Goal: Task Accomplishment & Management: Complete application form

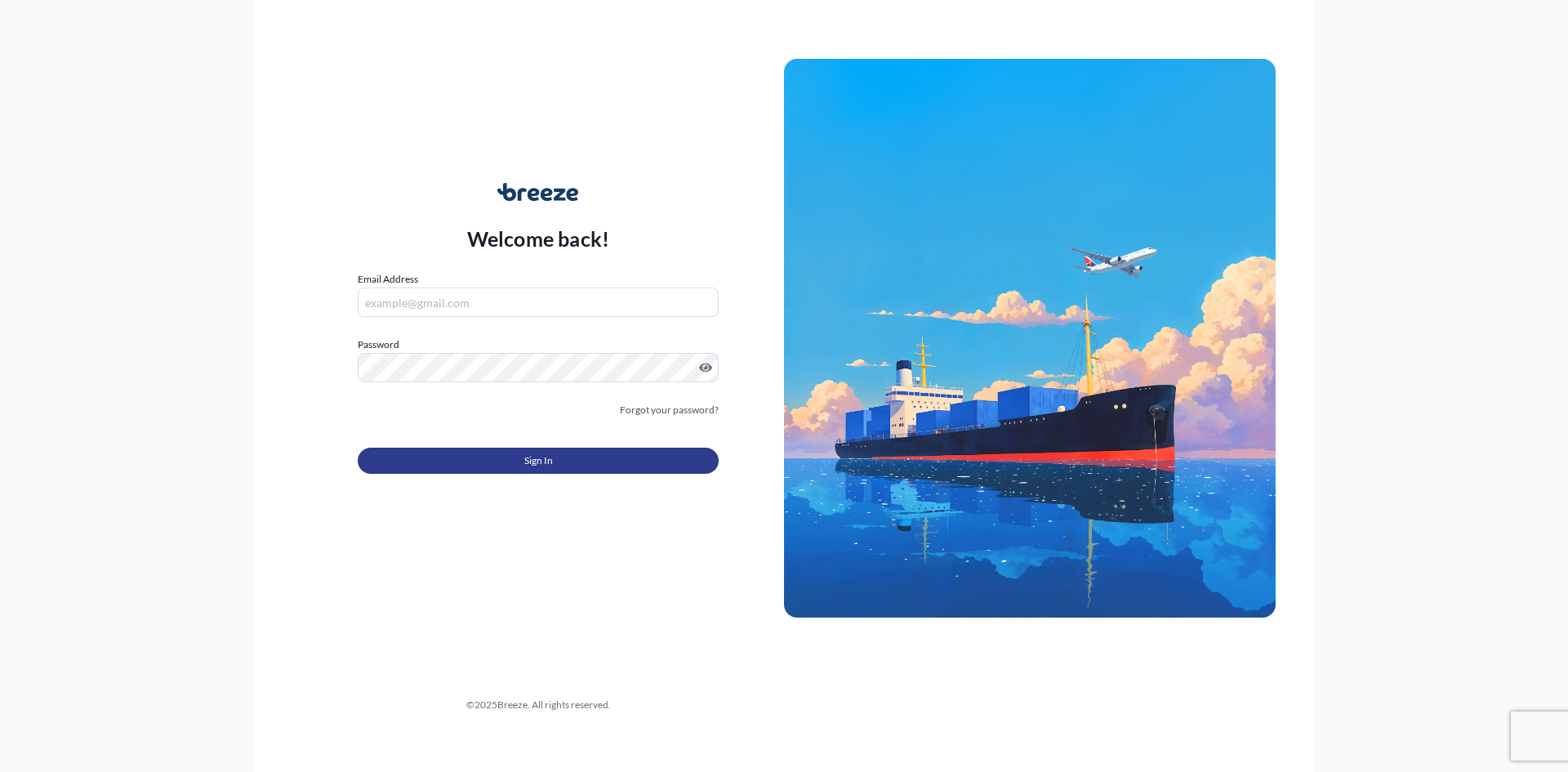
type input "[PERSON_NAME][EMAIL_ADDRESS][DOMAIN_NAME]"
click at [527, 457] on span "Sign In" at bounding box center [538, 460] width 28 height 17
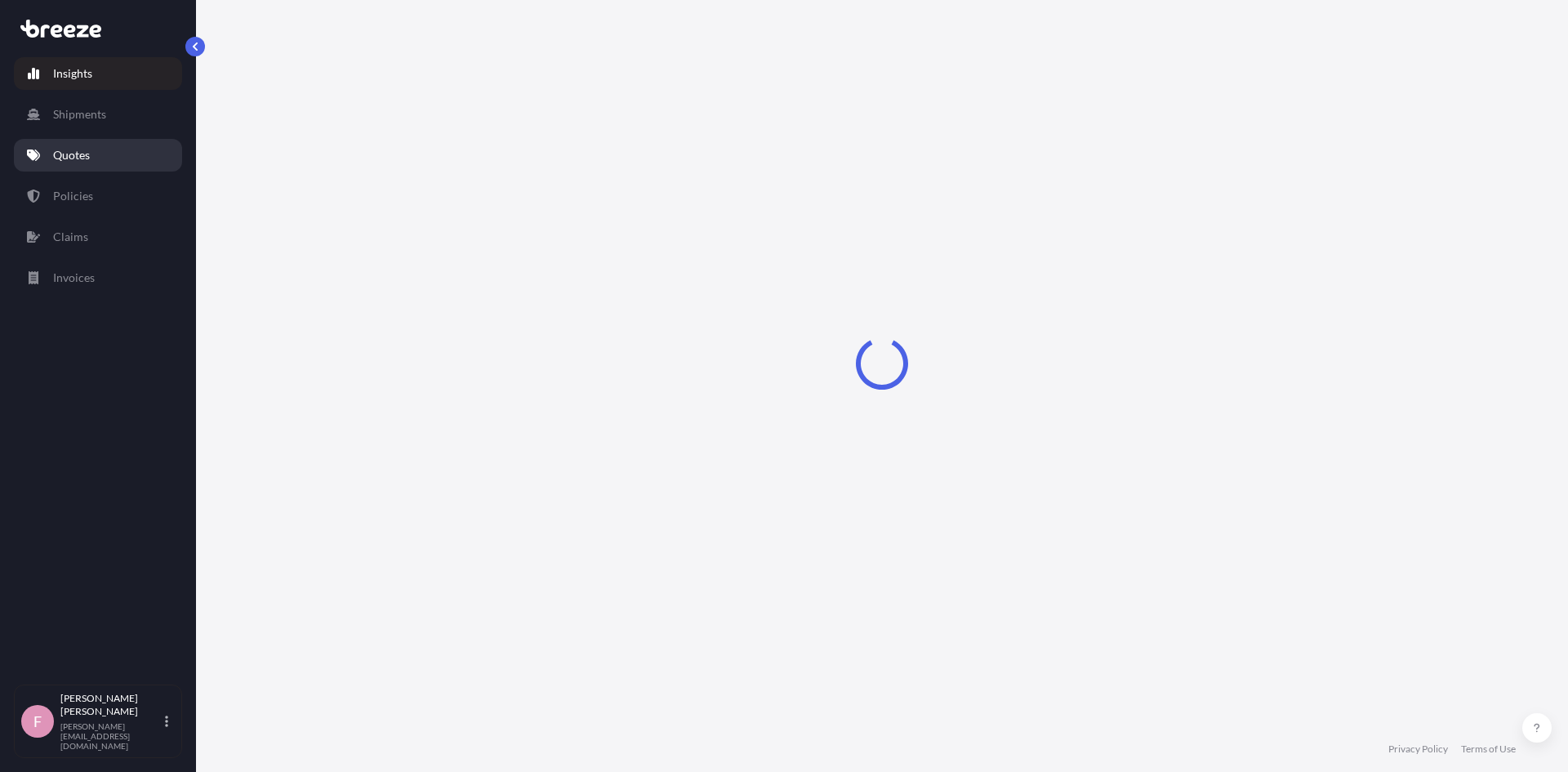
click at [78, 160] on p "Quotes" at bounding box center [72, 155] width 37 height 17
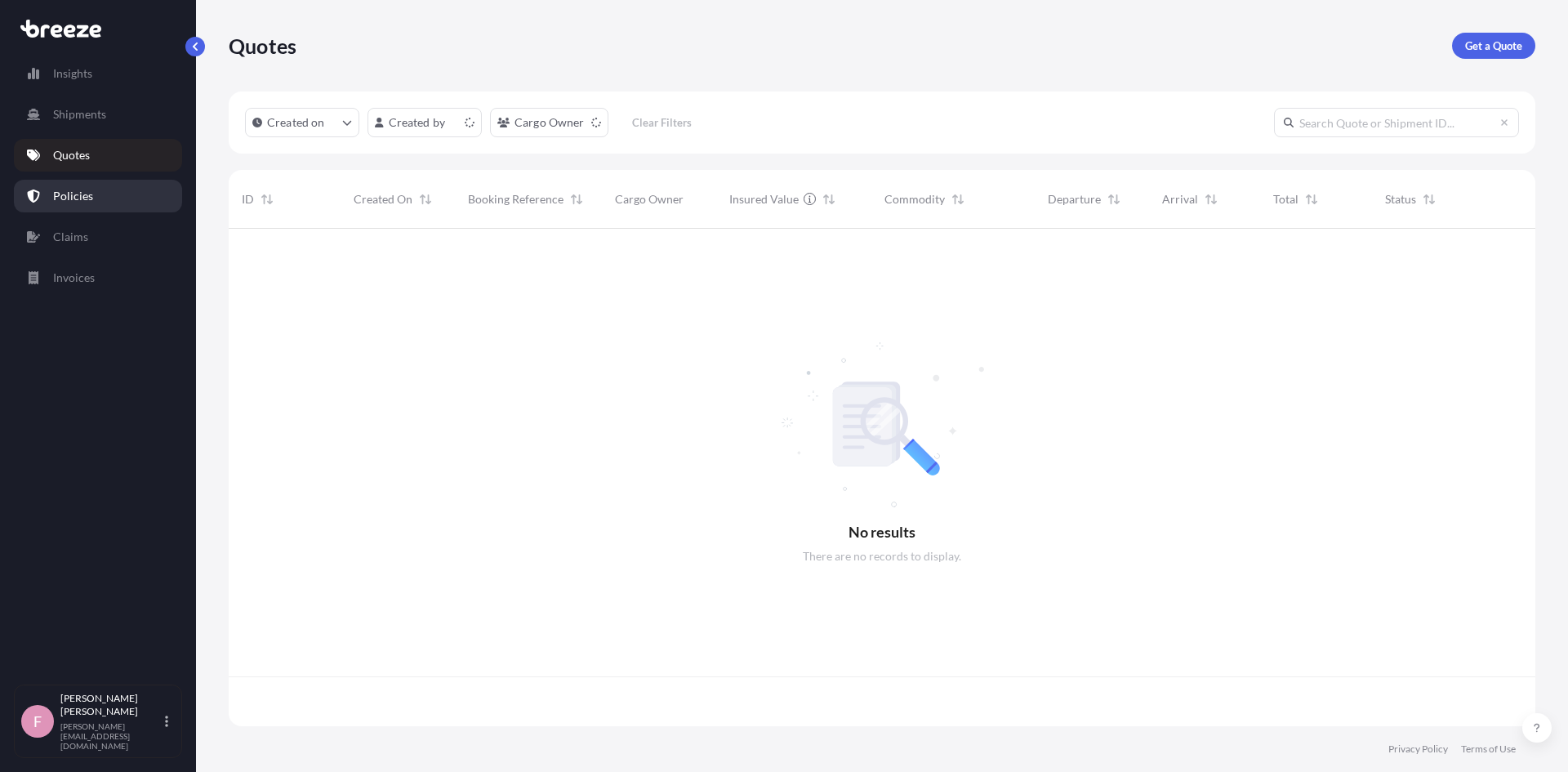
scroll to position [494, 1295]
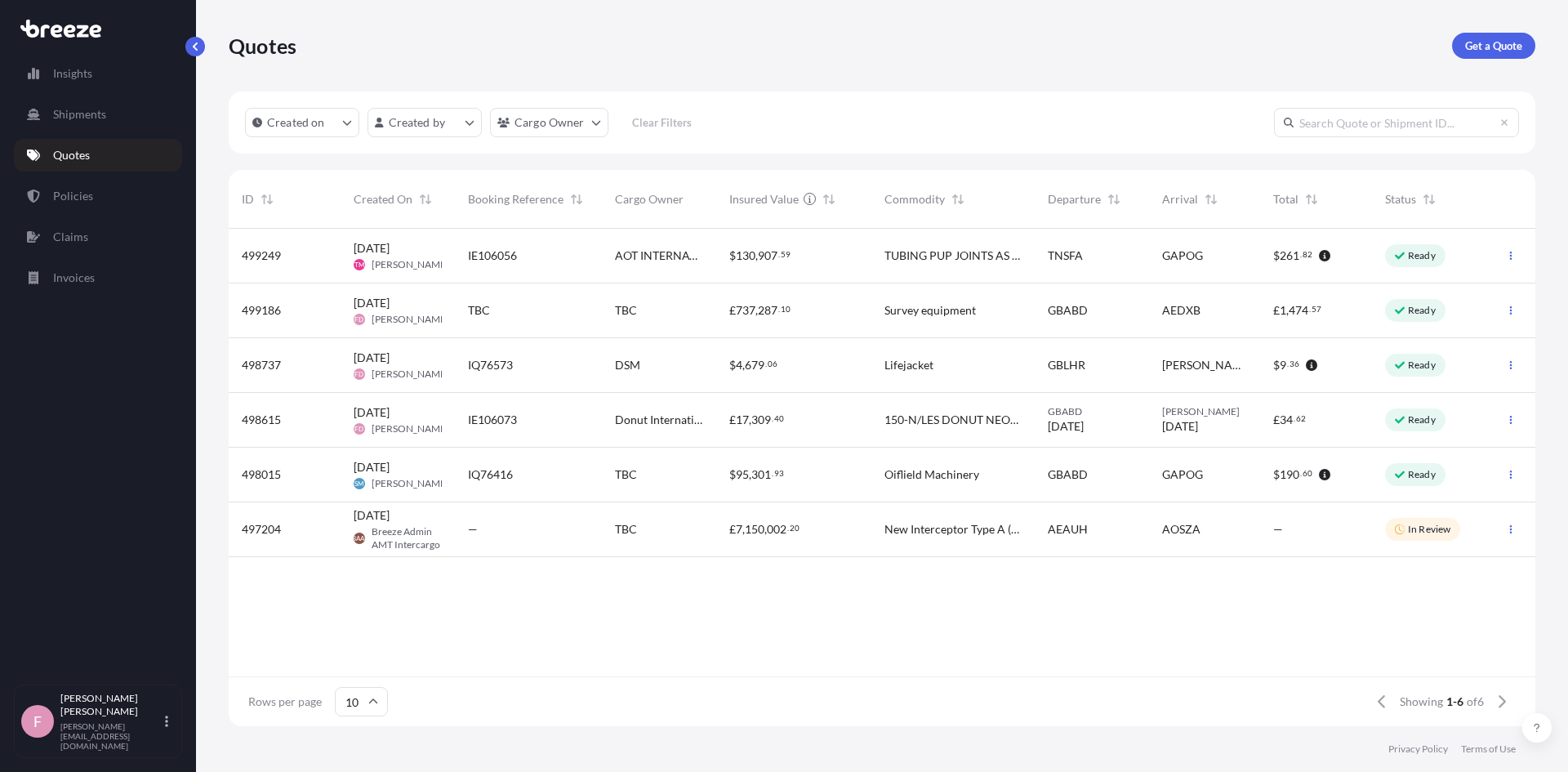
click at [570, 293] on div "TBC" at bounding box center [528, 311] width 147 height 55
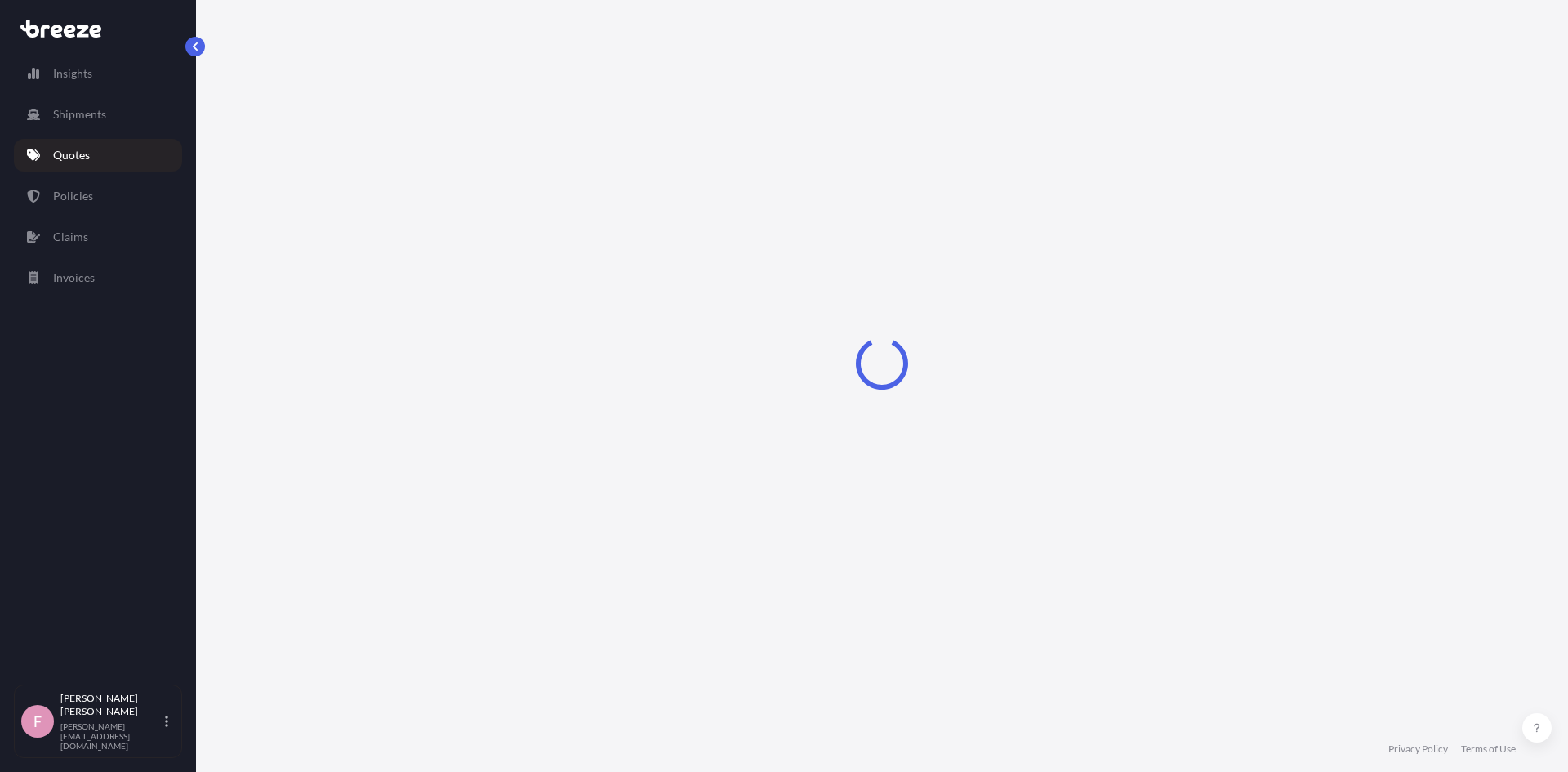
select select "Road"
select select "Air"
select select "1"
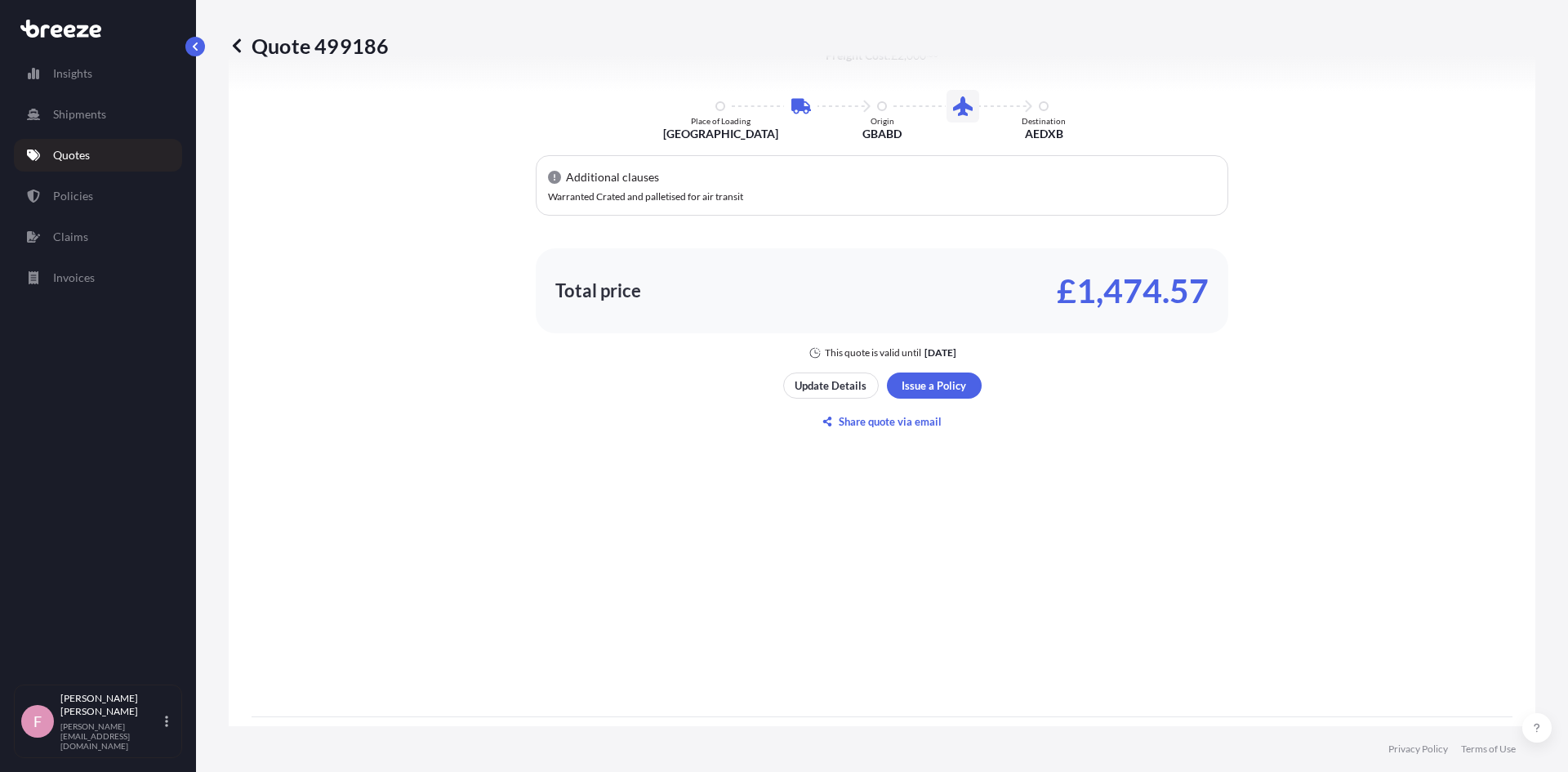
scroll to position [965, 0]
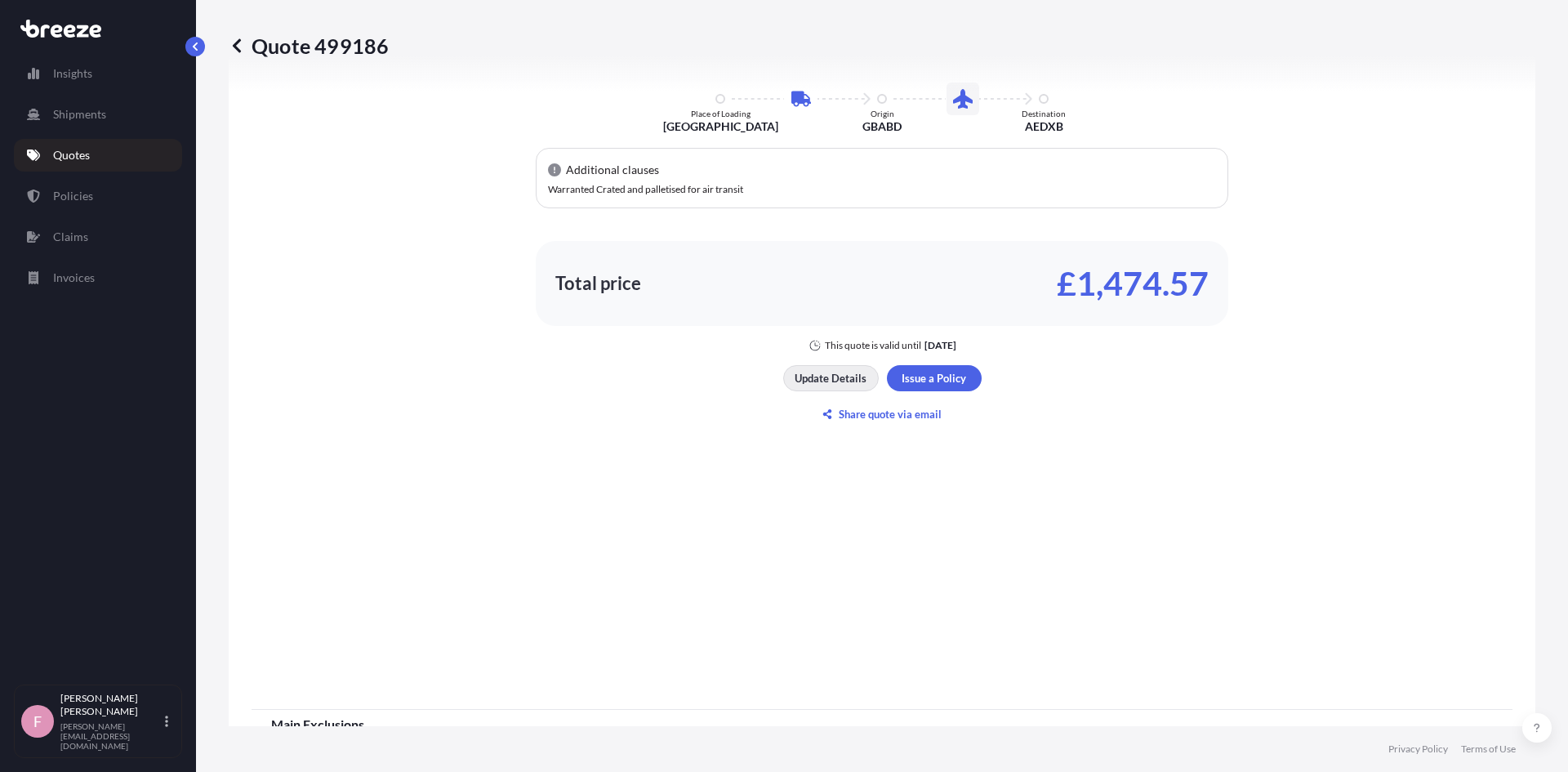
click at [820, 373] on p "Update Details" at bounding box center [830, 378] width 72 height 17
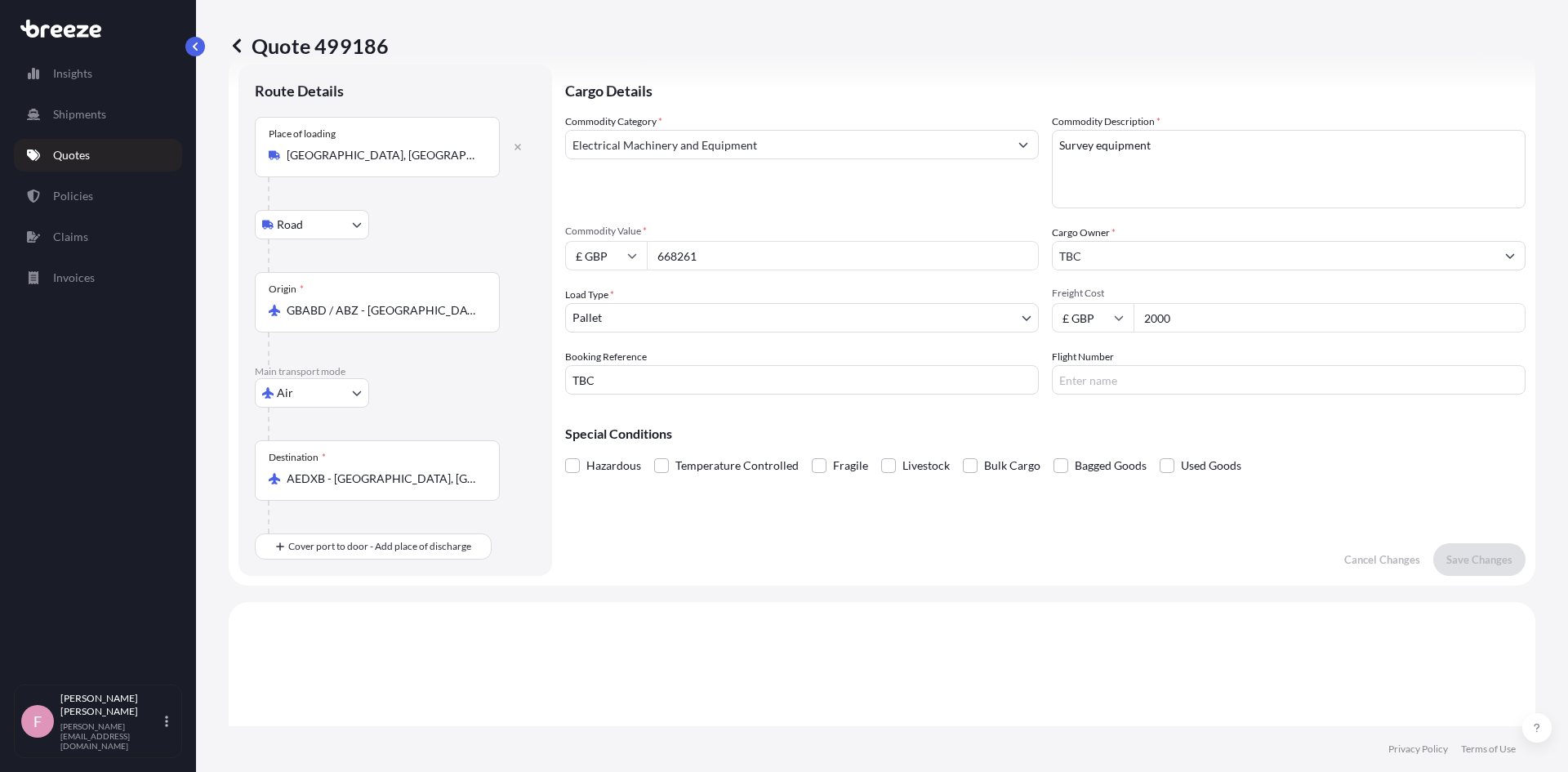
scroll to position [26, 0]
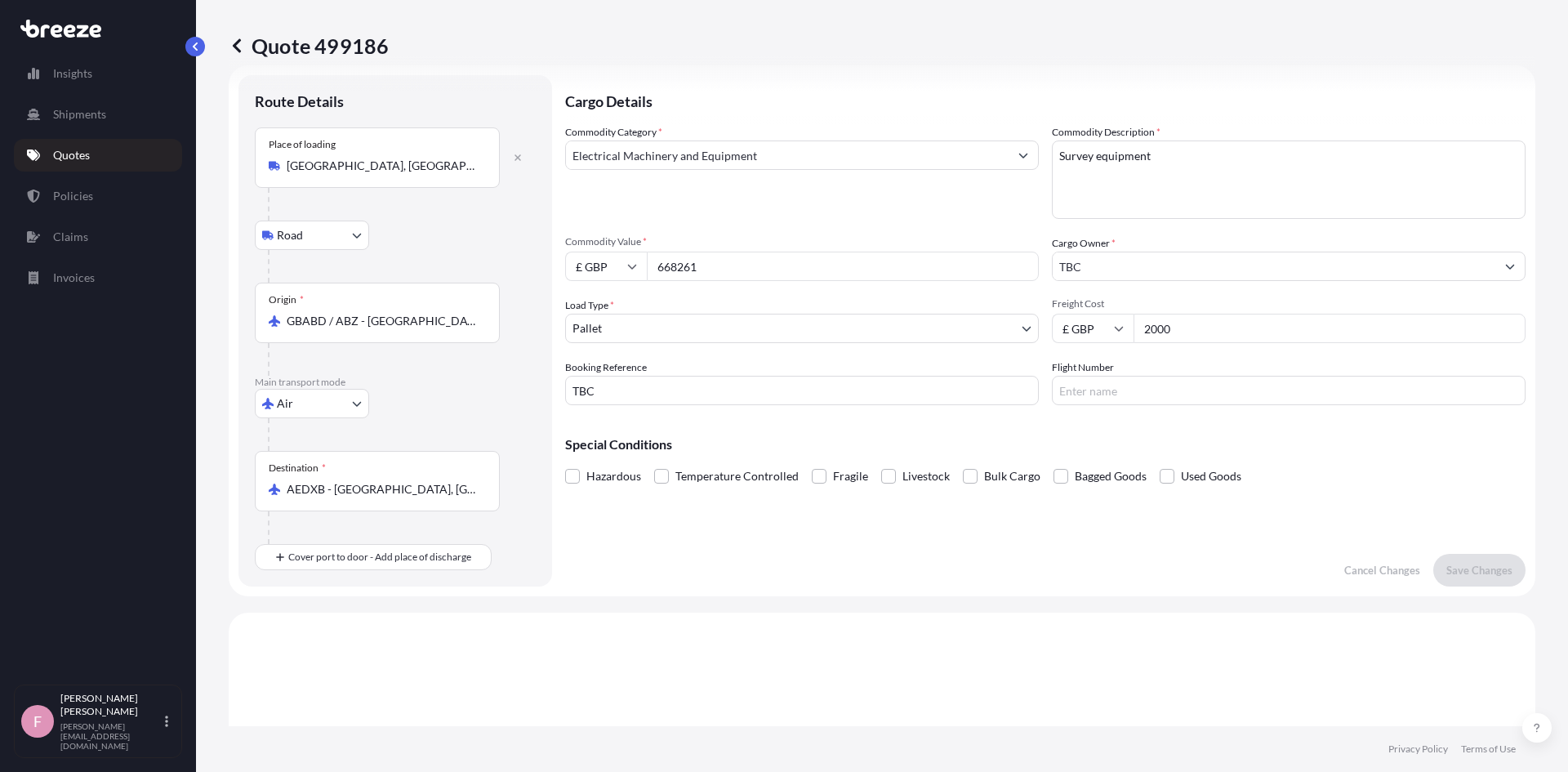
drag, startPoint x: 1089, startPoint y: 145, endPoint x: 956, endPoint y: 141, distance: 133.1
click at [970, 139] on div "Commodity Category * Electrical Machinery and Equipment Commodity Description *…" at bounding box center [1044, 265] width 960 height 281
type textarea "t"
type textarea "Assembly equipment"
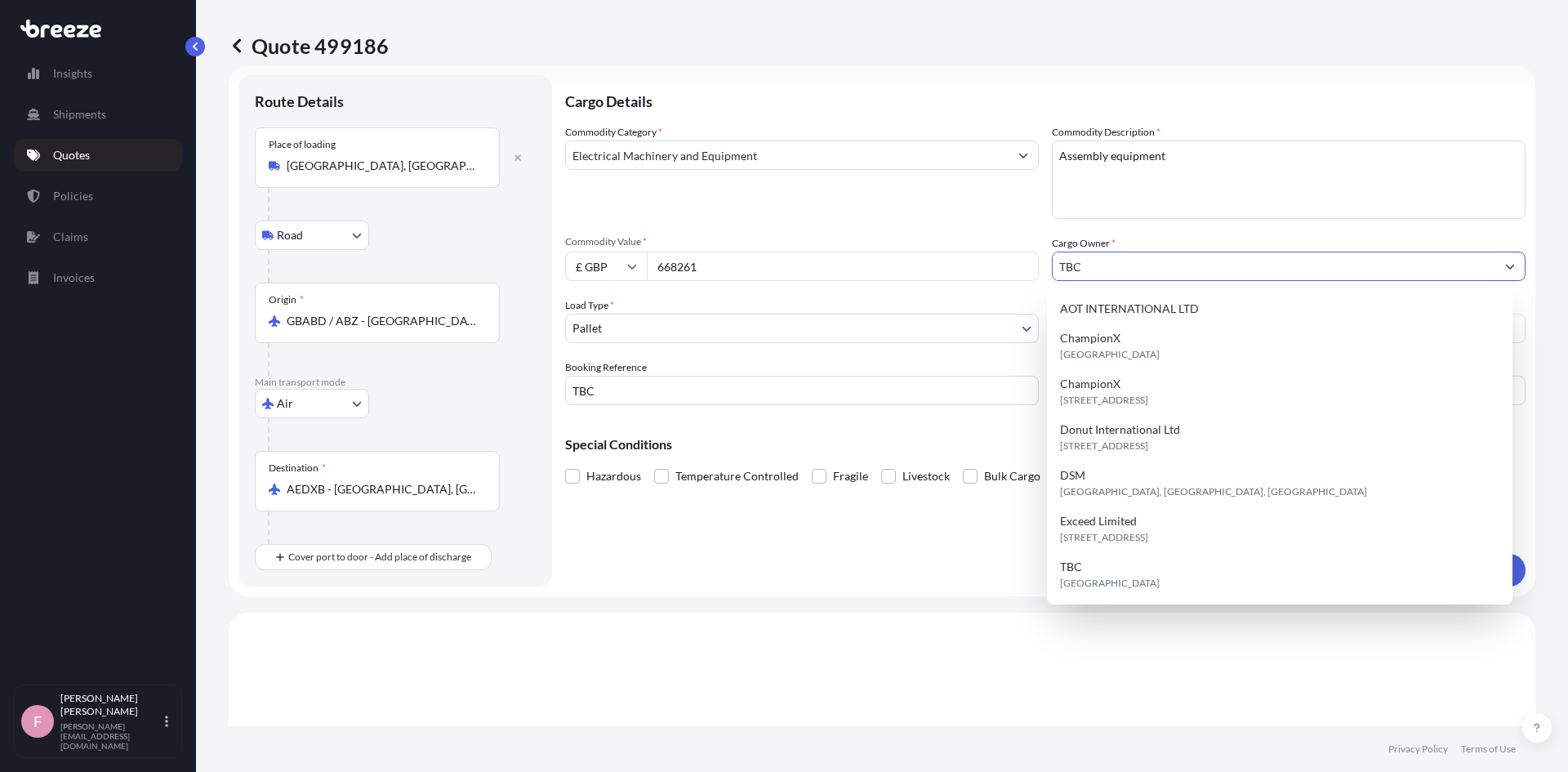
drag, startPoint x: 1107, startPoint y: 268, endPoint x: 1016, endPoint y: 264, distance: 91.1
click at [1016, 264] on div "Commodity Category * Electrical Machinery and Equipment Commodity Description *…" at bounding box center [1044, 265] width 960 height 281
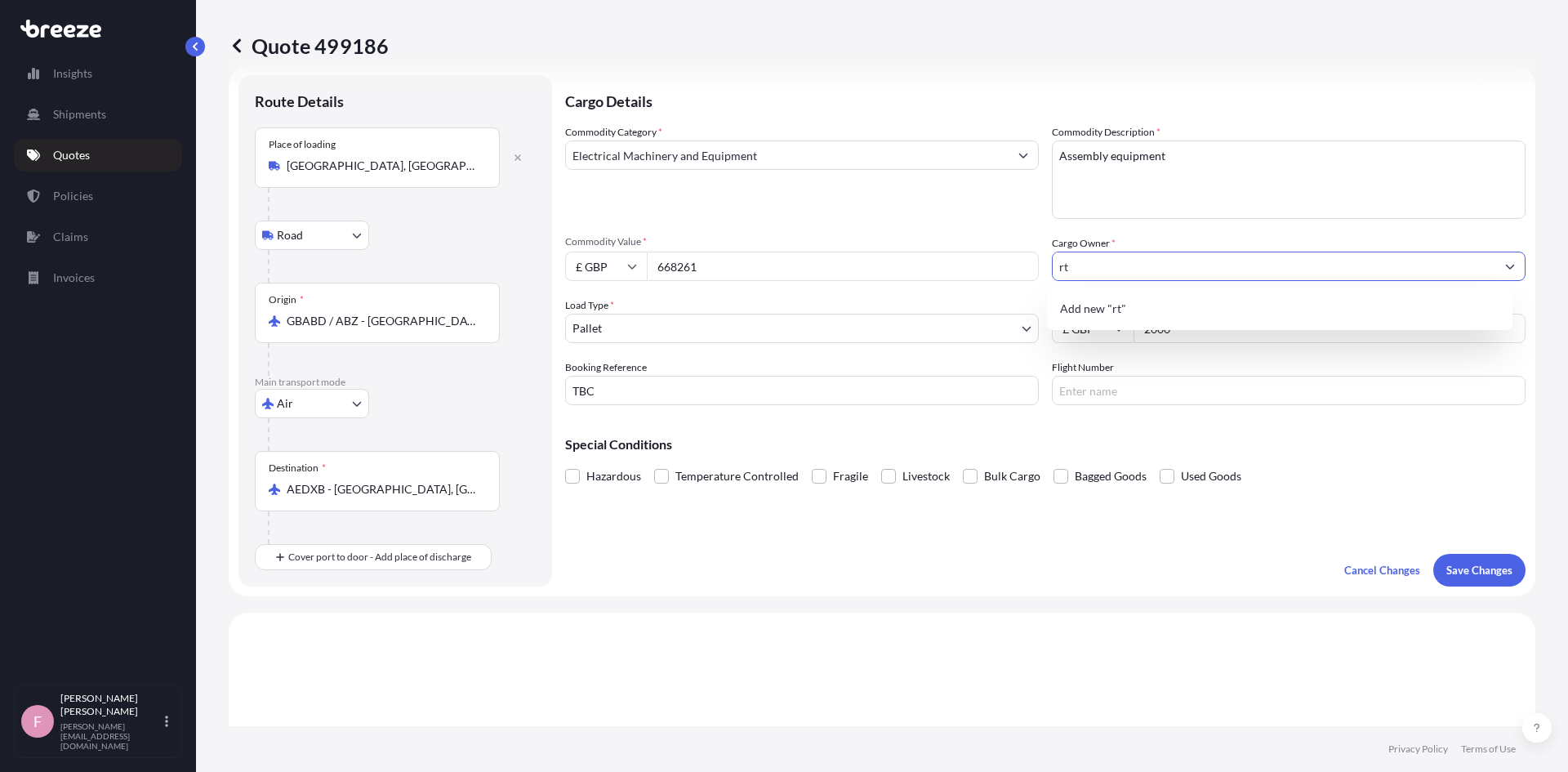
type input "r"
type input "Rental Technology & Services Limited"
click at [1259, 301] on span "Freight Cost" at bounding box center [1288, 303] width 474 height 13
click at [1259, 313] on input "2000" at bounding box center [1329, 328] width 392 height 29
click at [1227, 325] on input "2000" at bounding box center [1329, 328] width 392 height 29
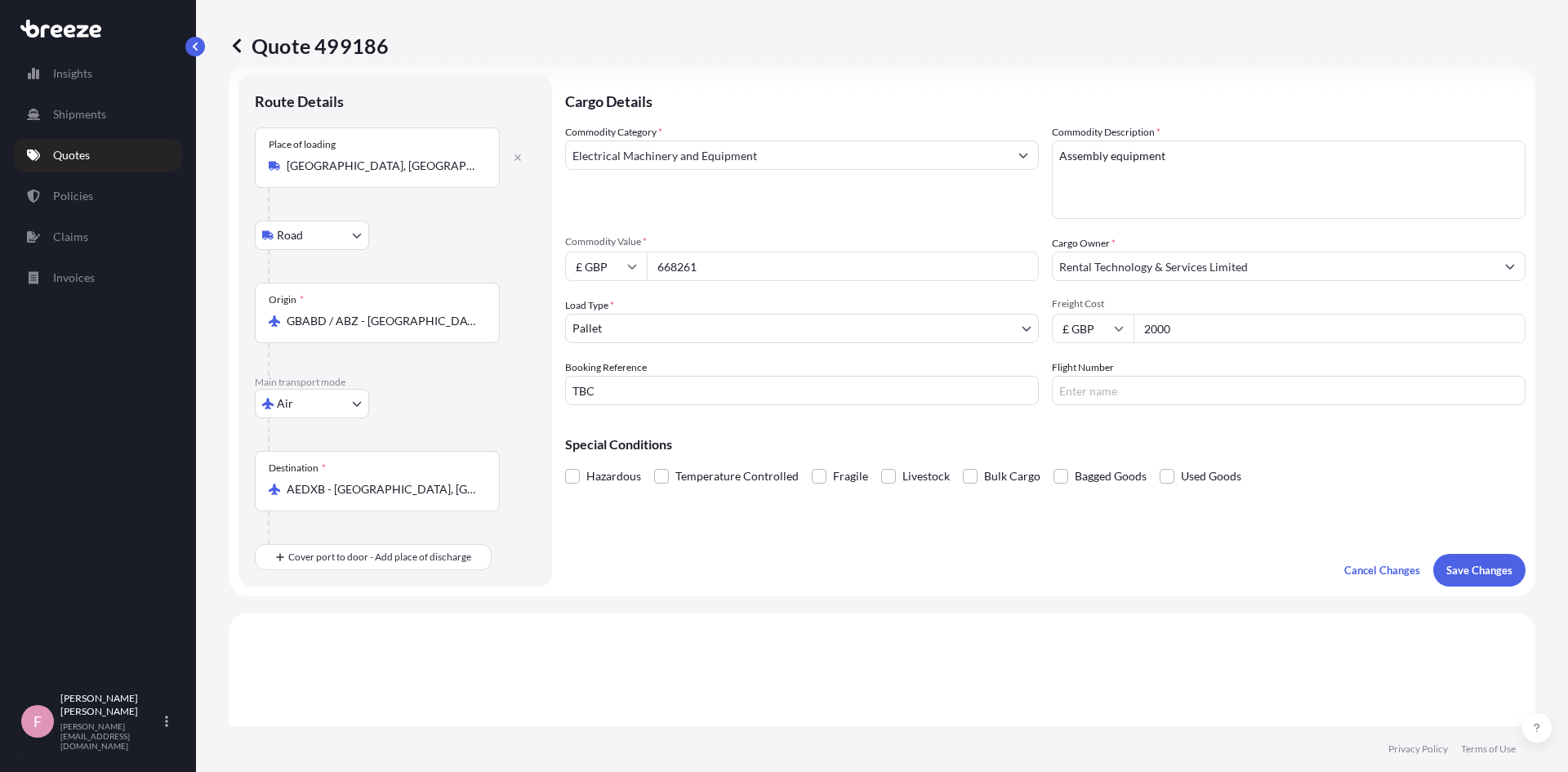
click at [1227, 325] on input "2000" at bounding box center [1329, 328] width 392 height 29
type input "2200"
type input "IE106739"
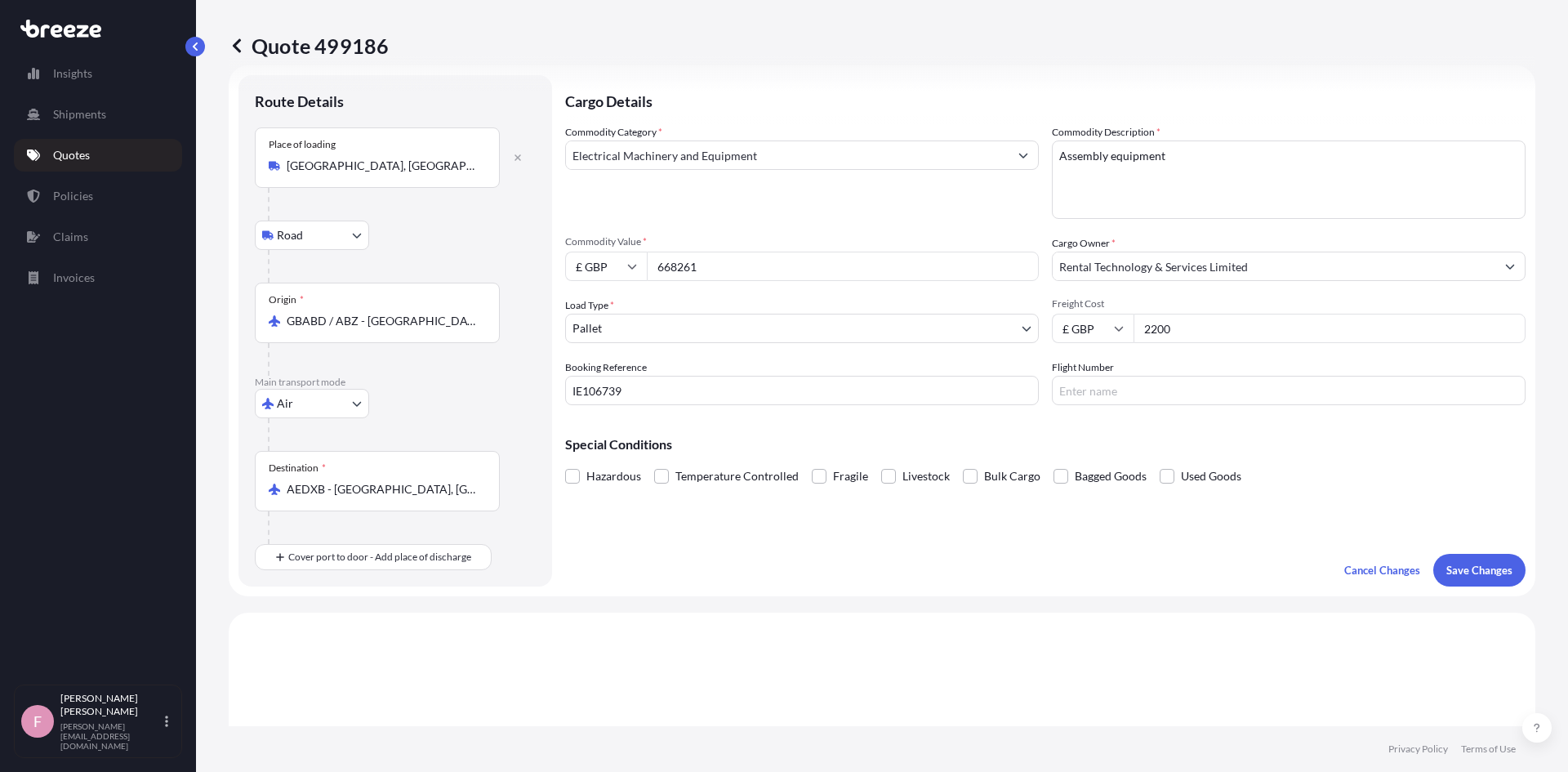
click at [1091, 397] on input "Flight Number" at bounding box center [1288, 390] width 474 height 29
click at [1113, 392] on input "Flight Number" at bounding box center [1288, 390] width 474 height 29
type input "KL0091M"
click at [1475, 572] on p "Save Changes" at bounding box center [1479, 570] width 66 height 17
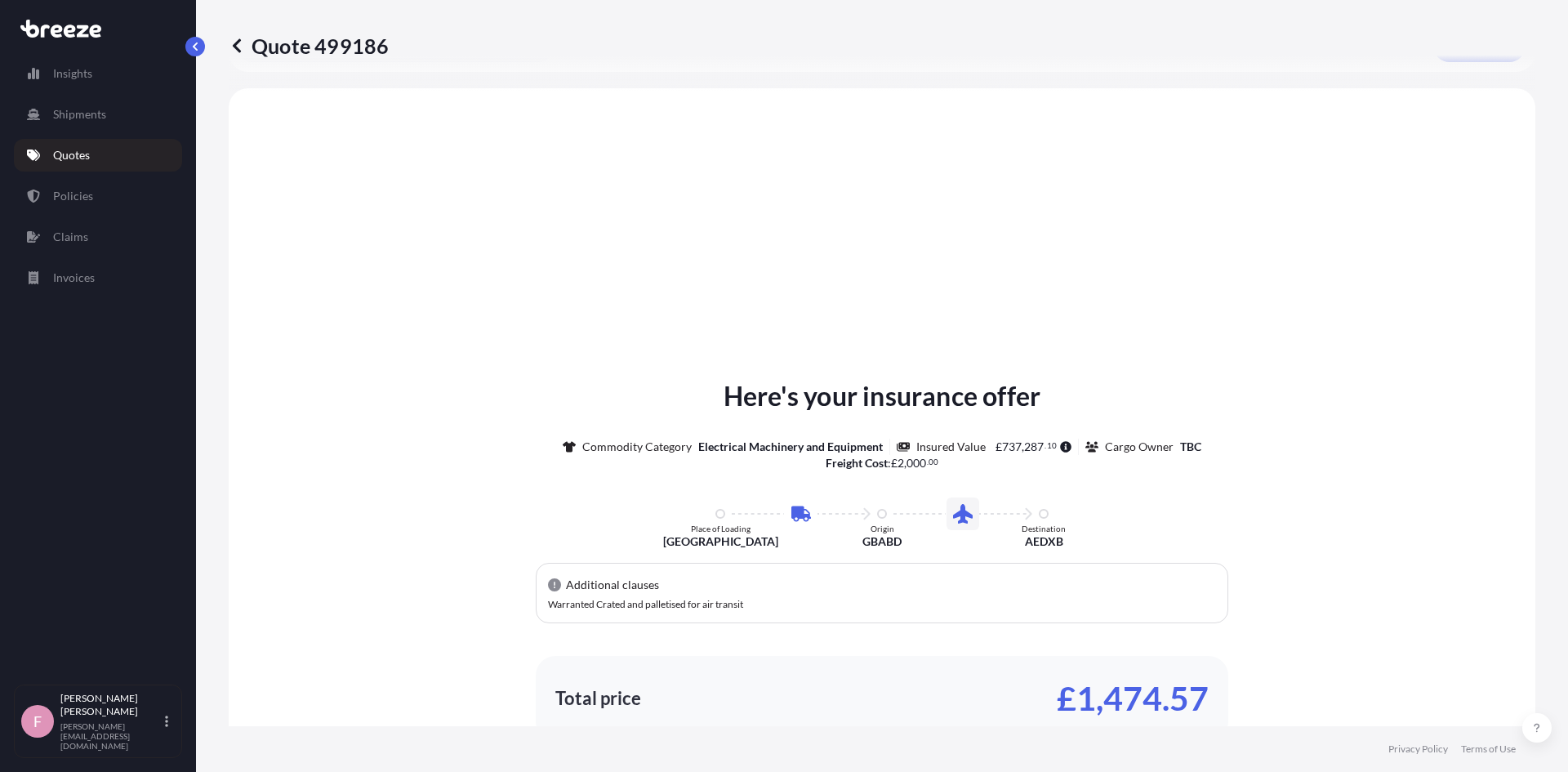
scroll to position [557, 0]
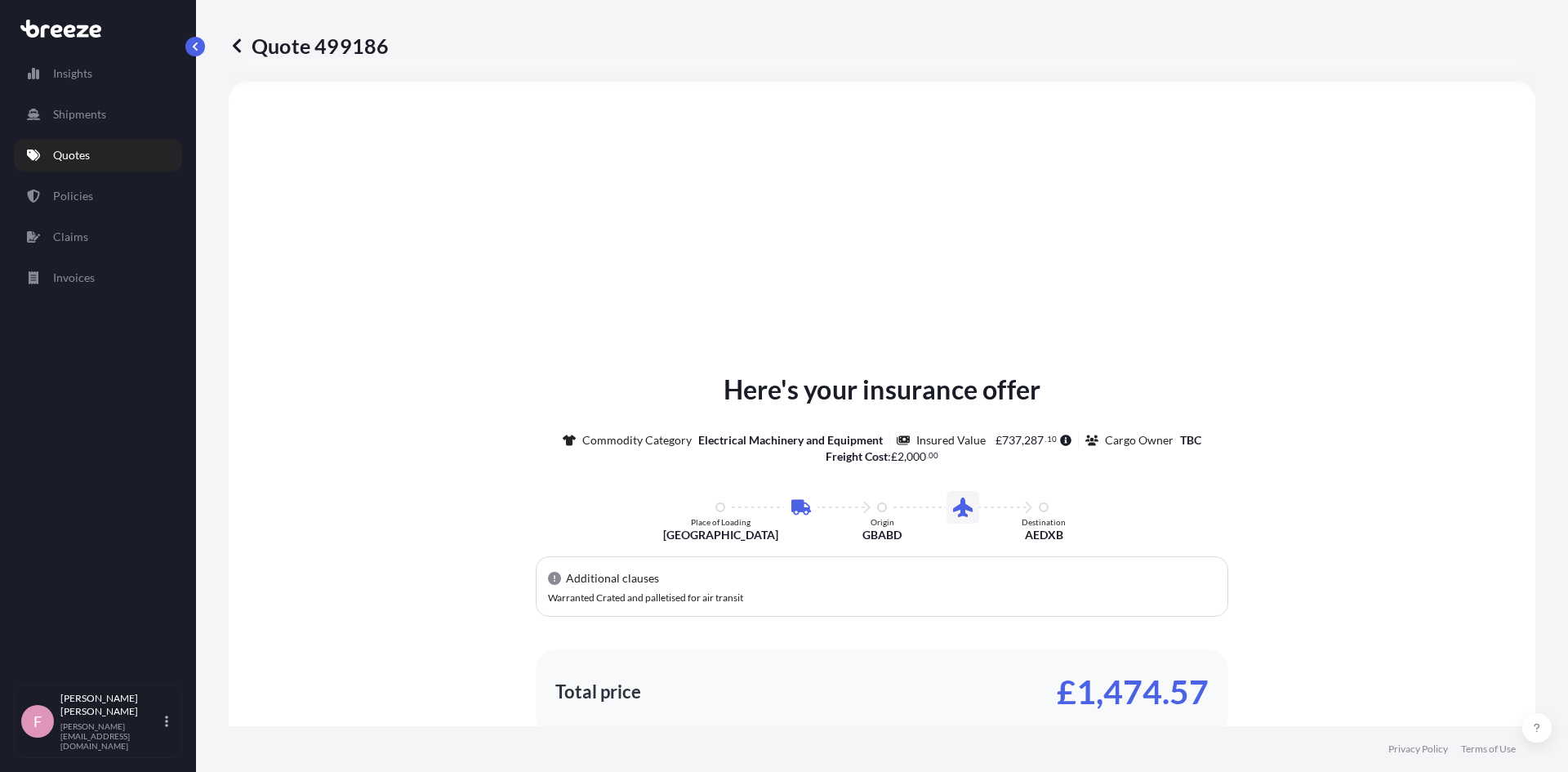
select select "Road"
select select "Air"
select select "1"
